Goal: Transaction & Acquisition: Purchase product/service

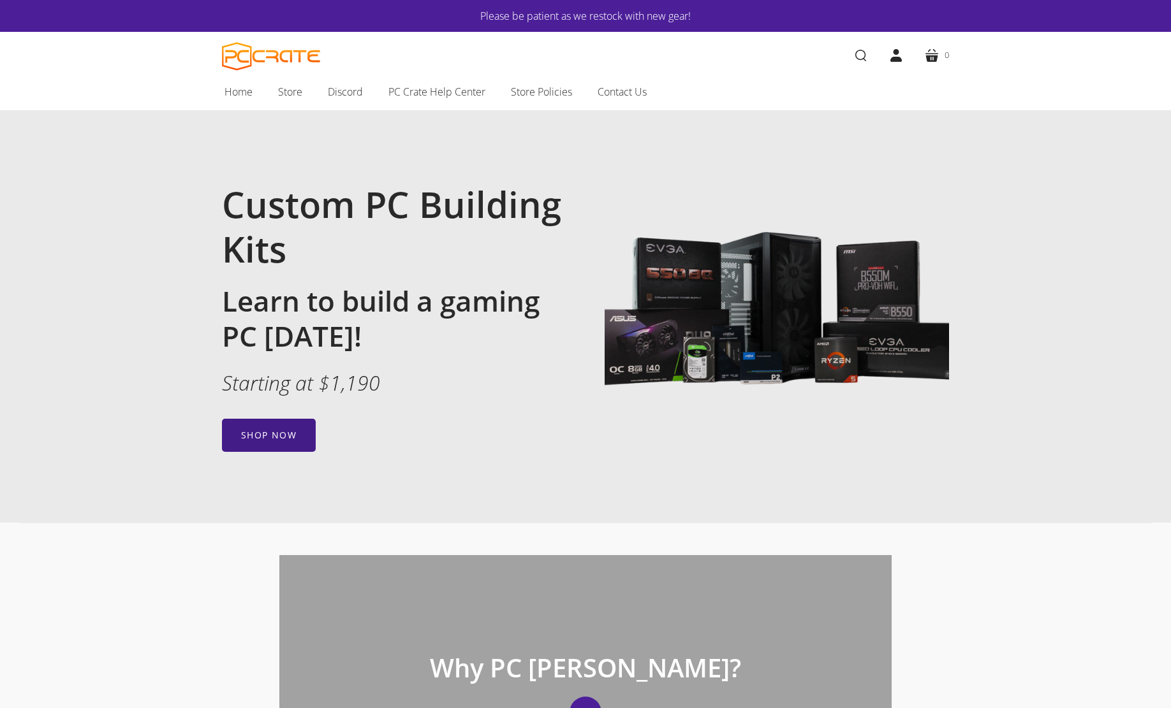
click at [266, 445] on link "Shop now" at bounding box center [269, 435] width 94 height 33
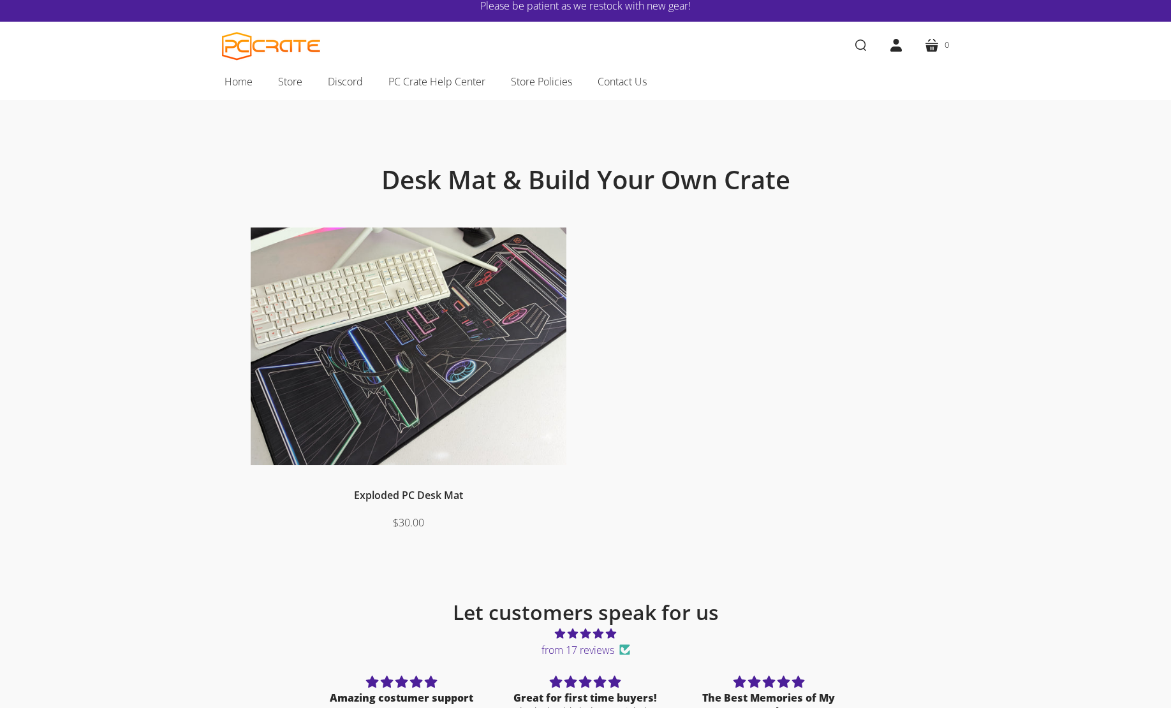
scroll to position [11, 0]
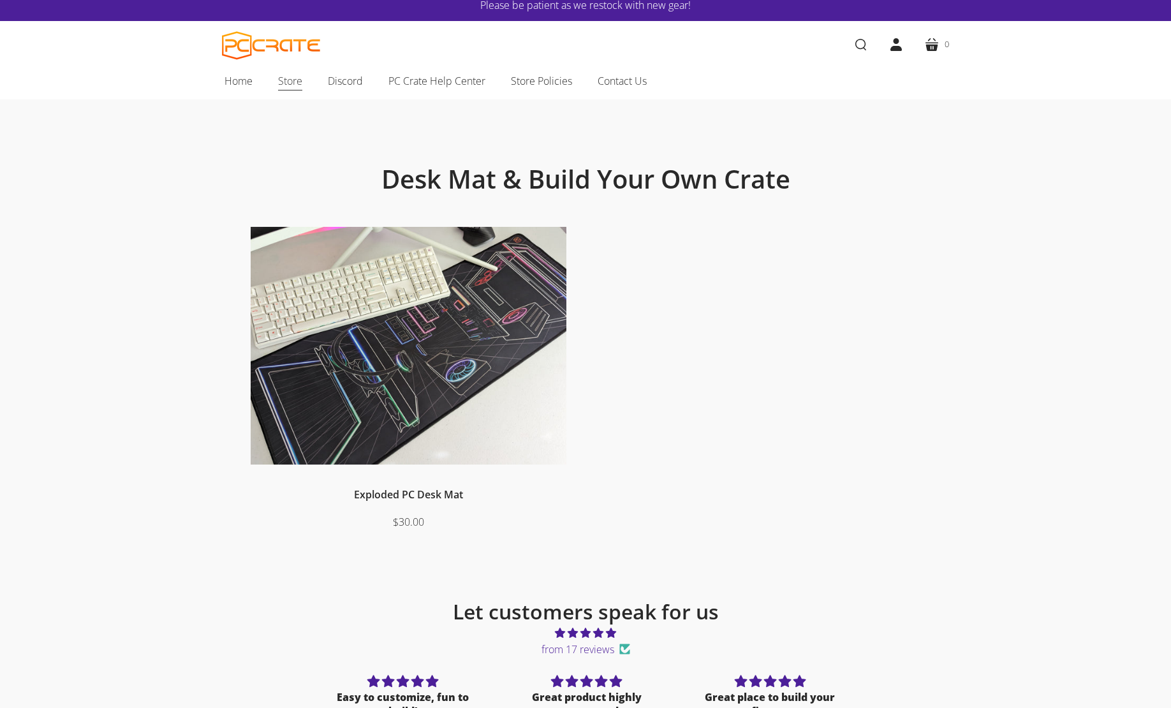
click at [305, 81] on link "Store" at bounding box center [290, 81] width 50 height 27
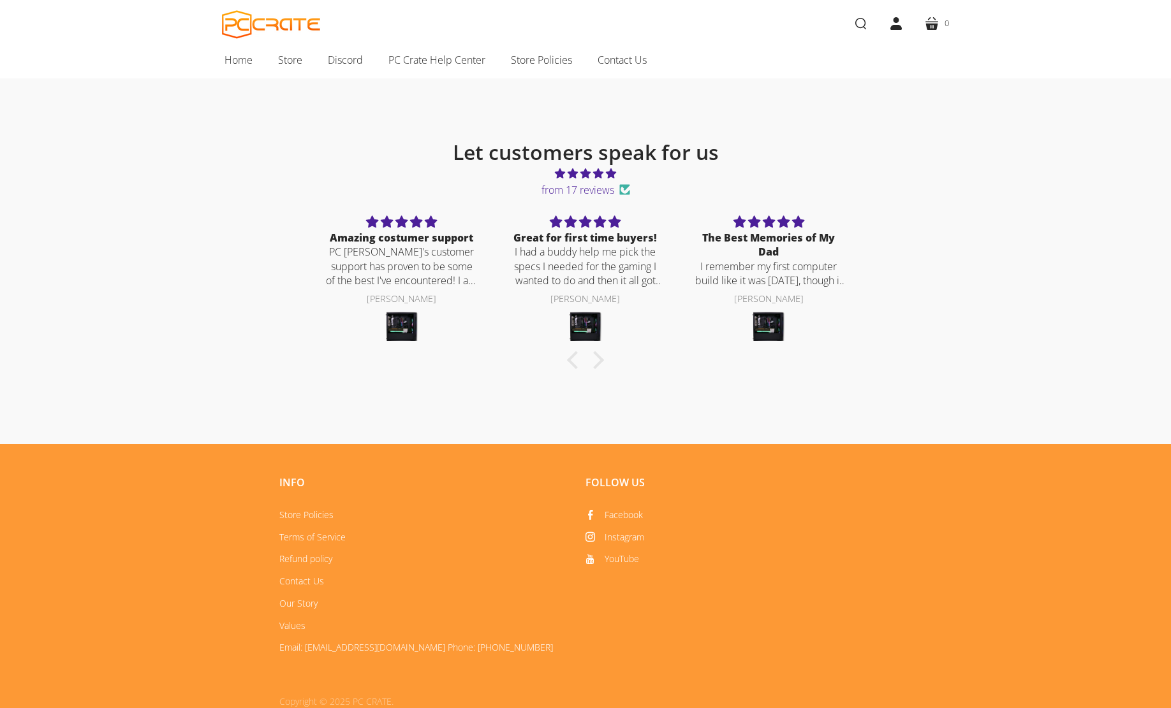
scroll to position [491, 0]
